Goal: Navigation & Orientation: Find specific page/section

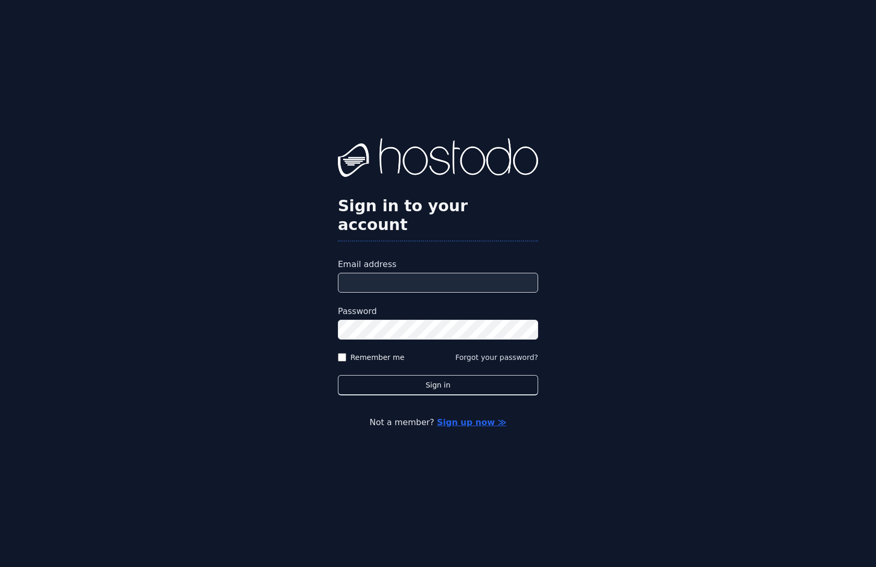
click at [398, 290] on form "Email address Password Remember me Forgot your password? Sign in" at bounding box center [438, 326] width 200 height 137
click at [403, 278] on input "Email address" at bounding box center [438, 283] width 200 height 20
type input "**********"
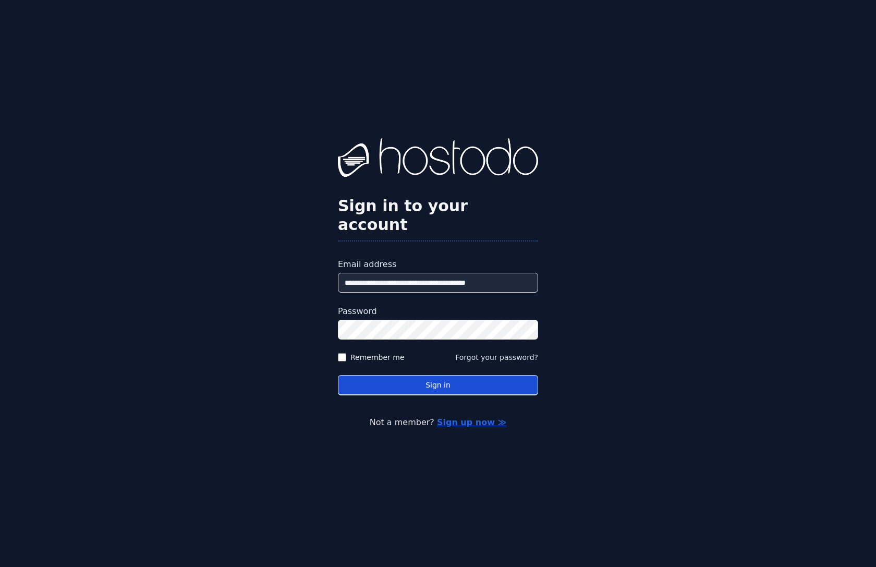
click at [415, 375] on button "Sign in" at bounding box center [438, 385] width 200 height 20
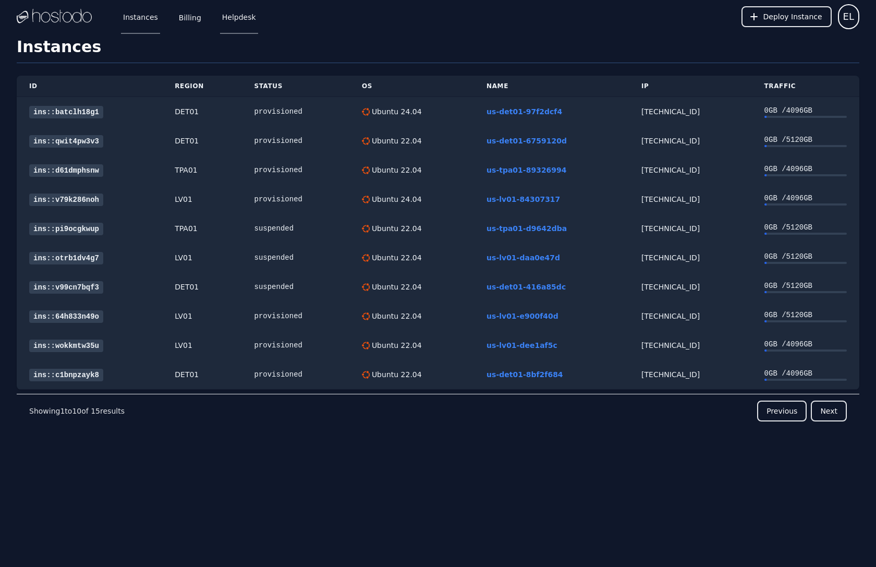
click at [236, 23] on link "Helpdesk" at bounding box center [239, 16] width 38 height 34
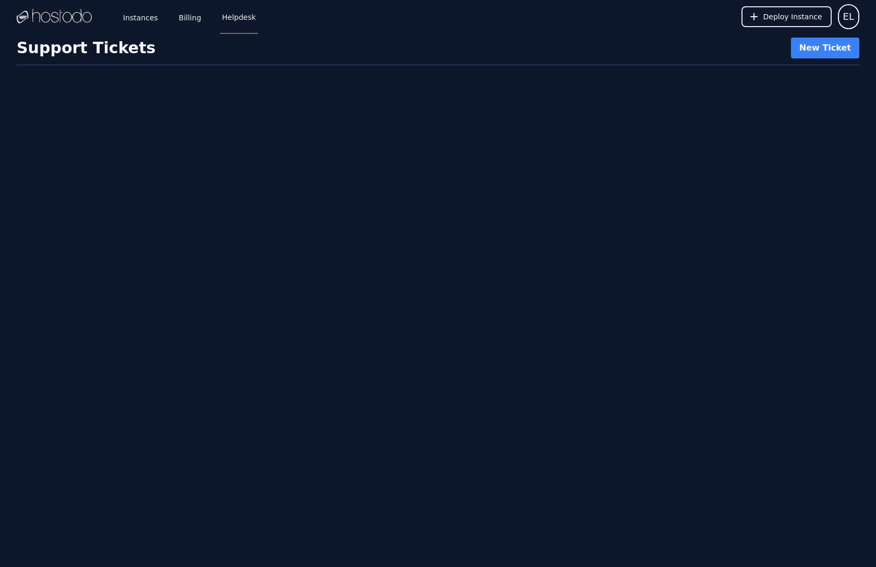
click at [225, 19] on link "Helpdesk" at bounding box center [239, 16] width 38 height 34
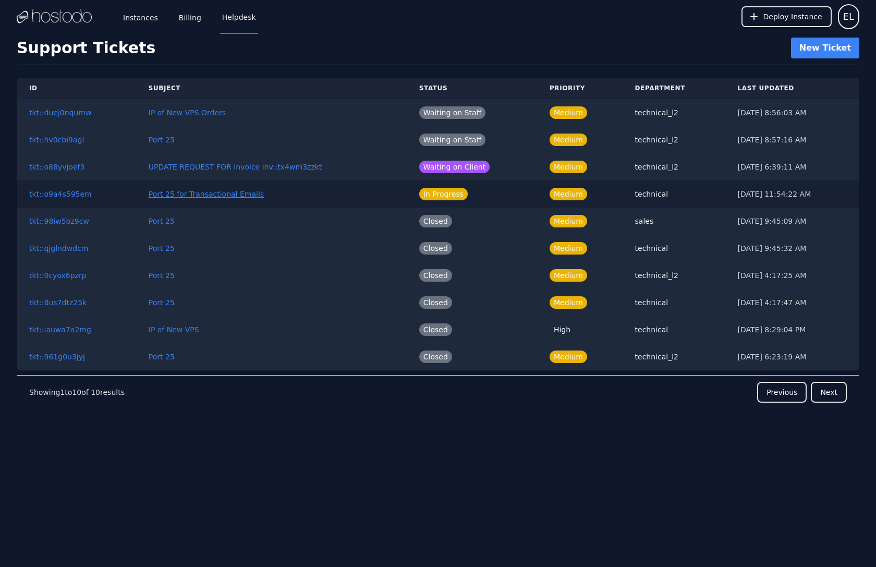
click at [226, 194] on button "Port 25 for Transactional Emails" at bounding box center [206, 194] width 115 height 10
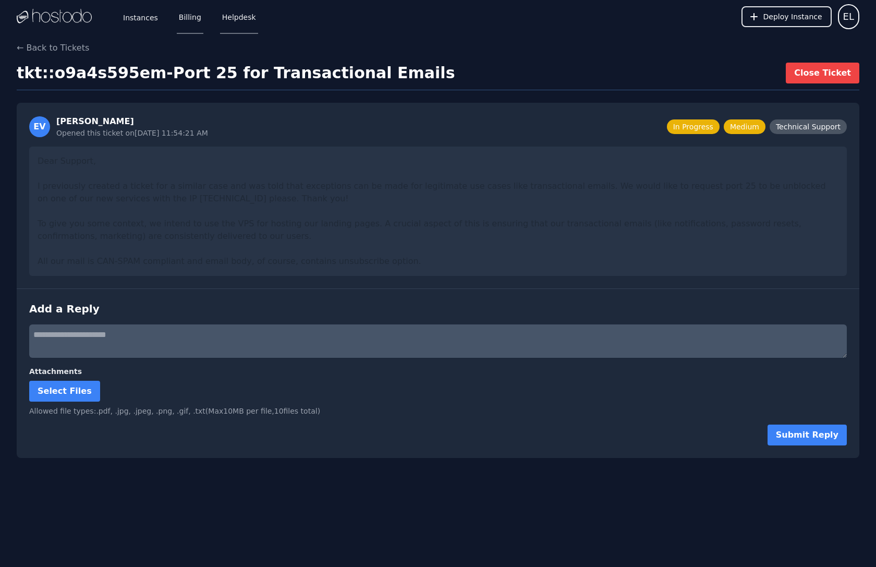
click at [182, 26] on link "Billing" at bounding box center [190, 16] width 27 height 34
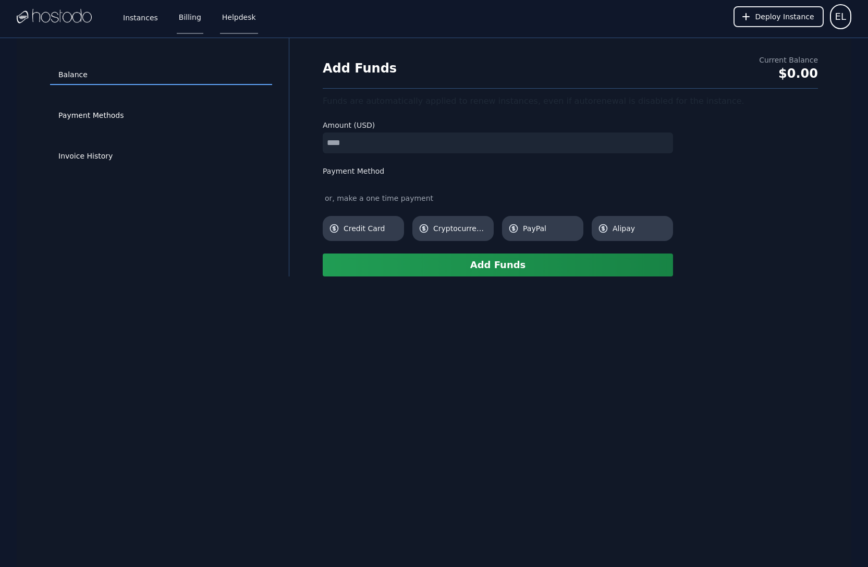
click at [241, 22] on link "Helpdesk" at bounding box center [239, 16] width 38 height 34
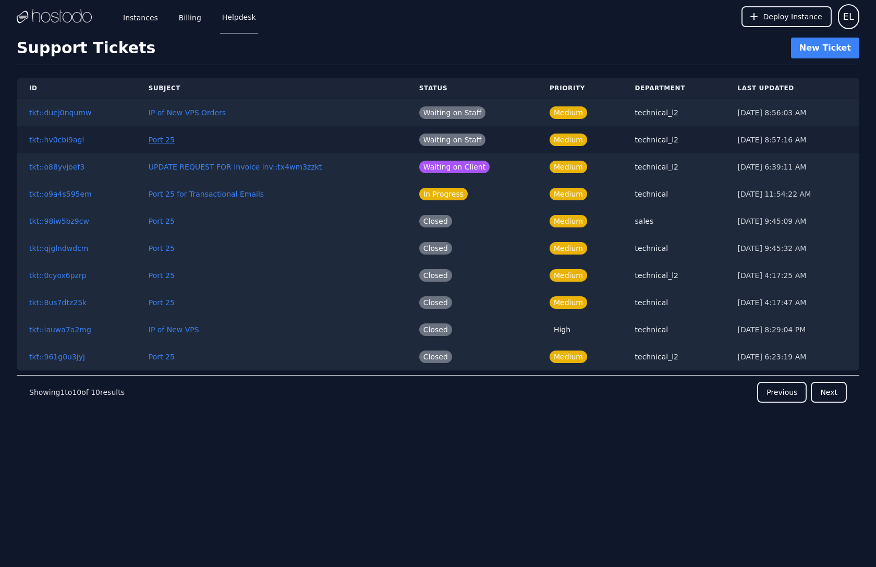
click at [153, 144] on button "Port 25" at bounding box center [162, 140] width 26 height 10
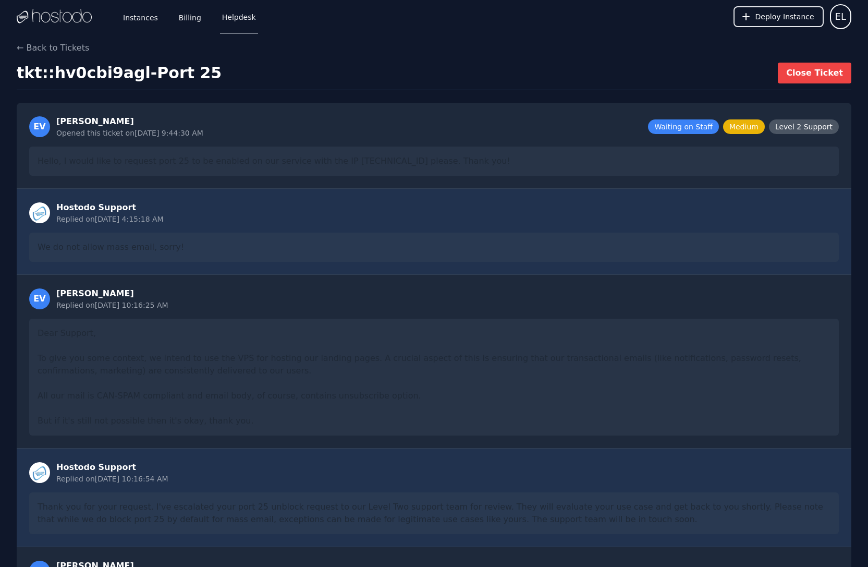
click at [237, 22] on link "Helpdesk" at bounding box center [239, 16] width 38 height 34
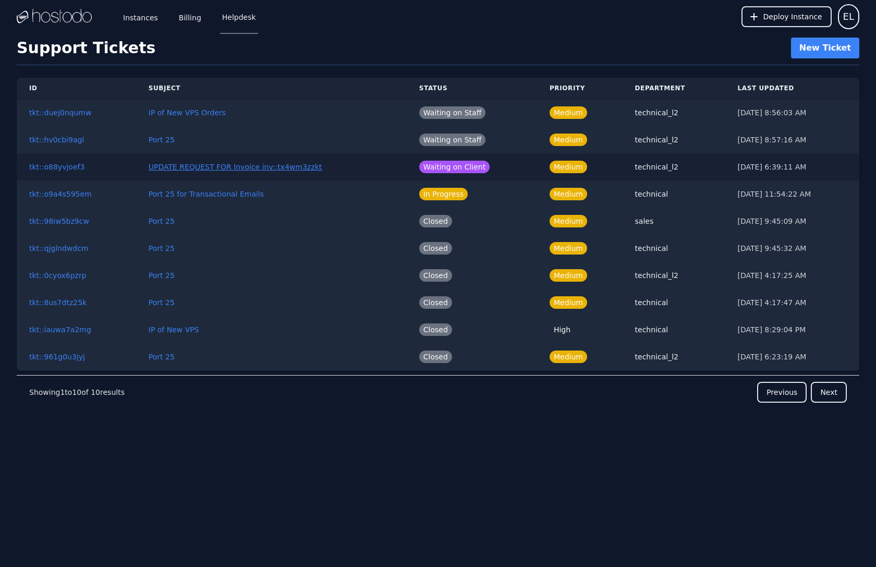
click at [242, 167] on button "UPDATE REQUEST FOR Invoice inv::tx4wm3zzkt" at bounding box center [236, 167] width 174 height 10
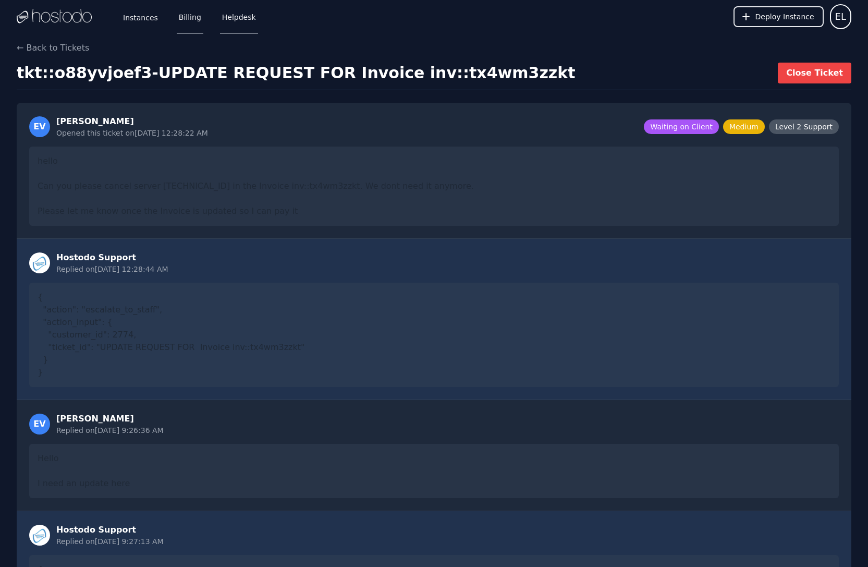
click at [186, 19] on link "Billing" at bounding box center [190, 16] width 27 height 34
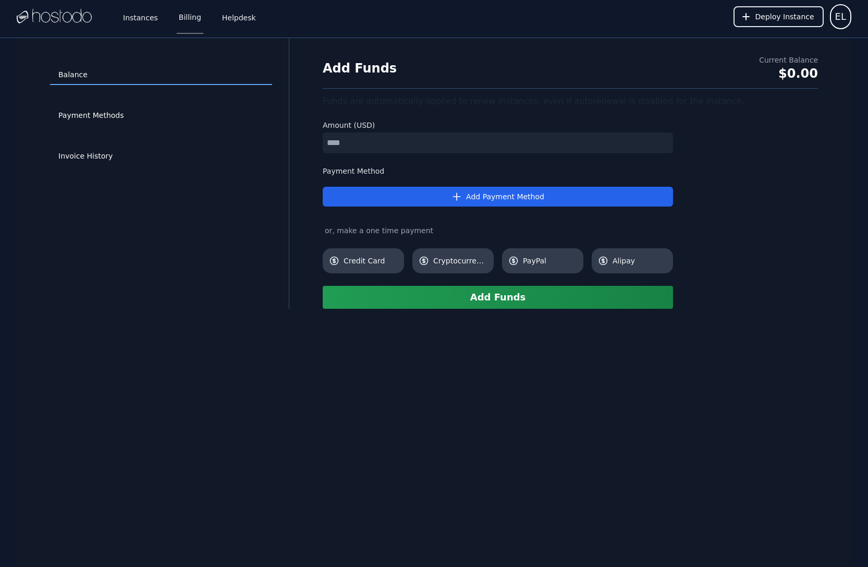
click at [135, 17] on link "Instances" at bounding box center [140, 16] width 39 height 34
